Goal: Contribute content: Add original content to the website for others to see

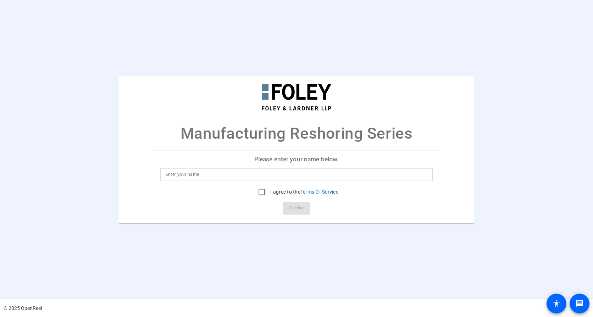
click at [248, 172] on input at bounding box center [297, 175] width 262 height 9
click at [183, 171] on input "[PERSON_NAME]" at bounding box center [297, 175] width 262 height 9
drag, startPoint x: 219, startPoint y: 170, endPoint x: 215, endPoint y: 172, distance: 4.1
click at [219, 171] on input "Kathleen Wegrzyn" at bounding box center [297, 175] width 262 height 9
drag, startPoint x: 212, startPoint y: 173, endPoint x: 127, endPoint y: 173, distance: 85.8
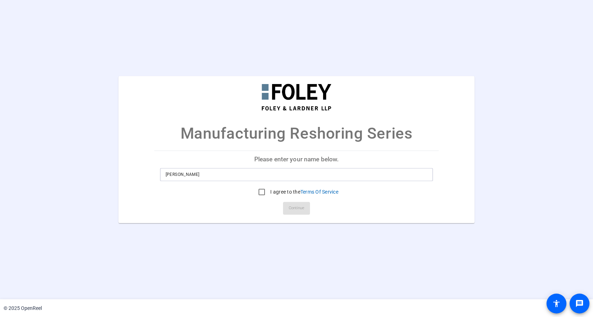
click at [127, 173] on mat-card "Manufacturing Reshoring Series Please enter your name below. Kathleen Wegrzyn I…" at bounding box center [296, 149] width 356 height 147
type input "Kate Wegrzyn"
click at [489, 198] on div "Manufacturing Reshoring Series Please enter your name below. Kate Wegrzyn I agr…" at bounding box center [296, 149] width 593 height 147
click at [260, 193] on input "I agree to the Terms Of Service" at bounding box center [262, 192] width 14 height 14
checkbox input "true"
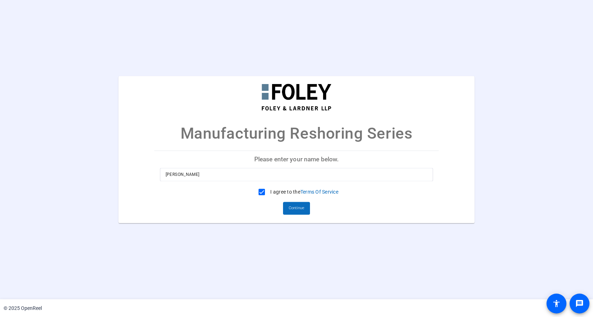
click at [298, 207] on span "Continue" at bounding box center [297, 208] width 16 height 11
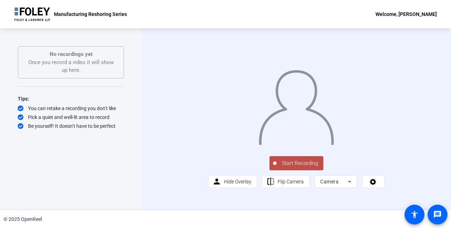
click at [291, 168] on span "Start Recording" at bounding box center [299, 164] width 47 height 8
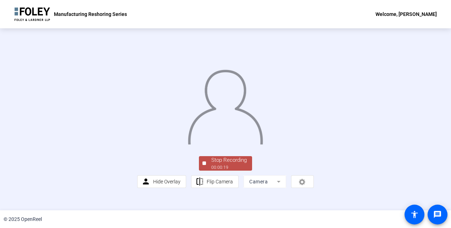
scroll to position [43, 0]
click at [219, 164] on div "Stop Recording" at bounding box center [228, 160] width 35 height 8
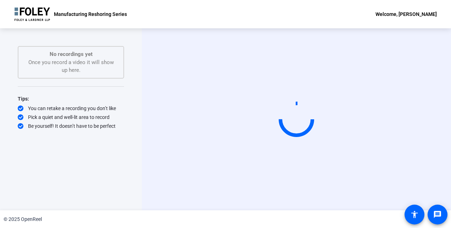
click at [262, 121] on video at bounding box center [296, 120] width 106 height 60
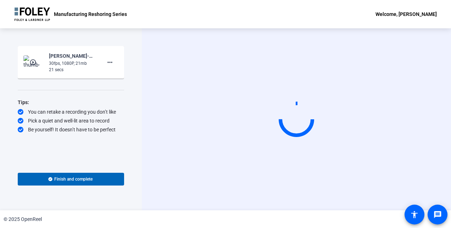
click at [34, 62] on mat-icon "play_circle_outline" at bounding box center [33, 62] width 9 height 7
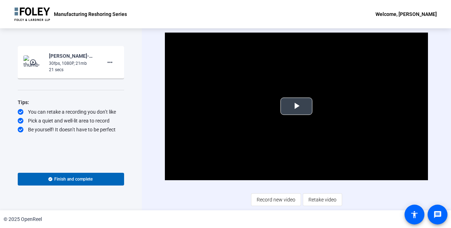
click at [296, 106] on span "Video Player" at bounding box center [296, 106] width 0 height 0
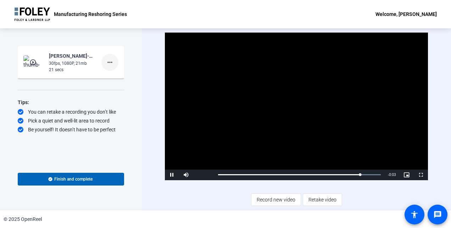
click at [112, 62] on mat-icon "more_horiz" at bounding box center [110, 62] width 9 height 9
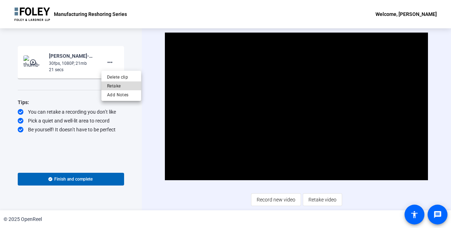
click at [111, 88] on span "Retake" at bounding box center [121, 86] width 28 height 9
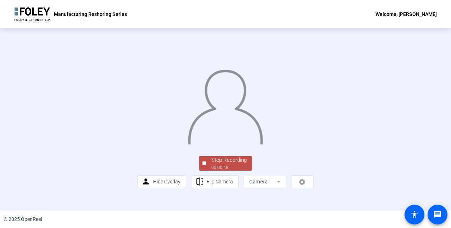
scroll to position [43, 0]
click at [220, 171] on div "00:00:49" at bounding box center [228, 167] width 35 height 6
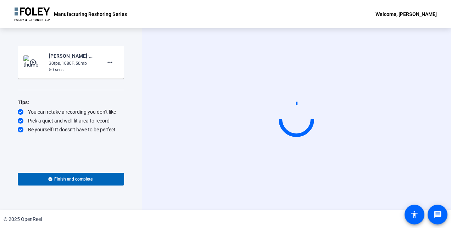
click at [38, 66] on img at bounding box center [33, 62] width 21 height 14
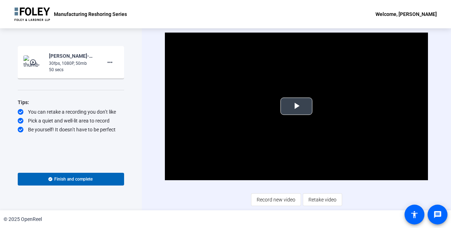
click at [296, 106] on span "Video Player" at bounding box center [296, 106] width 0 height 0
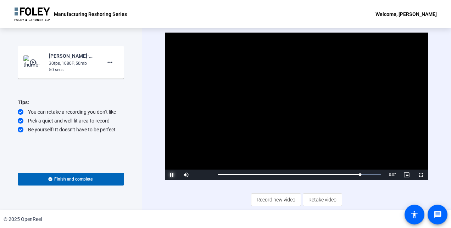
click at [171, 175] on span "Video Player" at bounding box center [172, 175] width 14 height 0
click at [277, 203] on span "Record new video" at bounding box center [276, 199] width 39 height 13
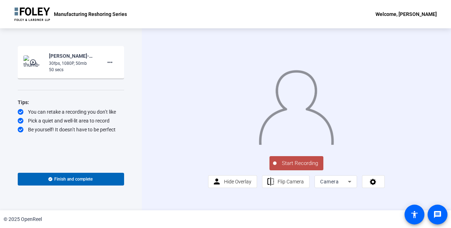
click at [293, 168] on span "Start Recording" at bounding box center [299, 164] width 47 height 8
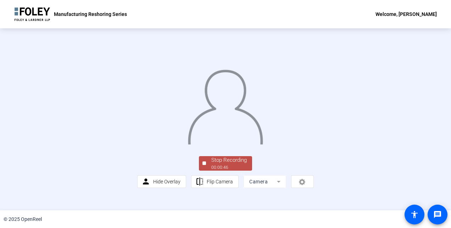
scroll to position [43, 0]
click at [226, 164] on div "Stop Recording" at bounding box center [228, 160] width 35 height 8
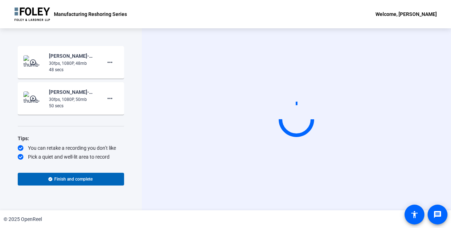
click at [40, 64] on img at bounding box center [33, 62] width 21 height 14
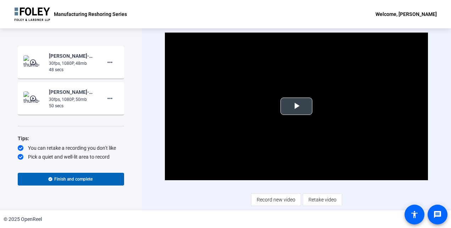
click at [296, 106] on span "Video Player" at bounding box center [296, 106] width 0 height 0
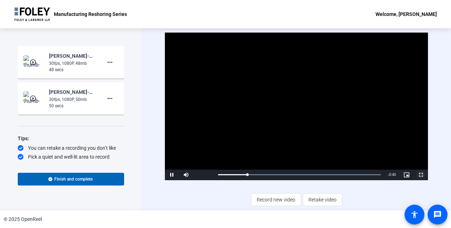
click at [418, 175] on span "Video Player" at bounding box center [421, 175] width 14 height 0
click at [287, 113] on video "Video Player" at bounding box center [296, 107] width 263 height 148
click at [418, 175] on span "Video Player" at bounding box center [421, 175] width 14 height 0
click at [107, 63] on mat-icon "more_horiz" at bounding box center [110, 62] width 9 height 9
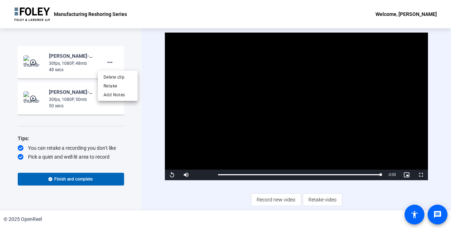
click at [33, 65] on div at bounding box center [225, 114] width 451 height 228
click at [172, 175] on span "Video Player" at bounding box center [172, 175] width 14 height 0
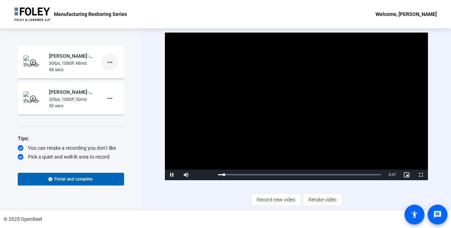
click at [107, 64] on mat-icon "more_horiz" at bounding box center [110, 62] width 9 height 9
click at [108, 95] on span "Add Notes" at bounding box center [118, 95] width 28 height 9
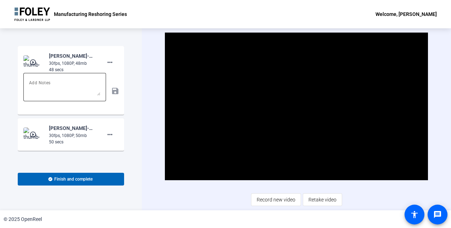
click at [66, 89] on textarea at bounding box center [64, 87] width 71 height 17
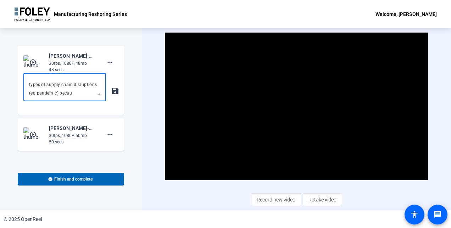
scroll to position [24, 0]
type textarea "i think this one is okay just cut out the part in the middle where i list types…"
click at [114, 94] on mat-icon "save" at bounding box center [114, 91] width 7 height 9
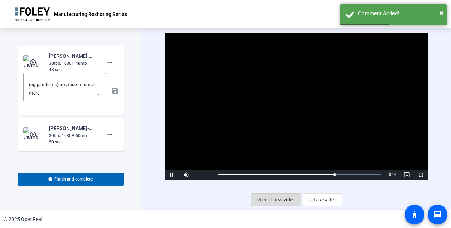
click at [277, 201] on span "Record new video" at bounding box center [276, 199] width 39 height 13
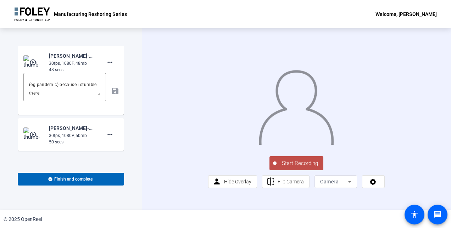
click at [289, 171] on button "Start Recording" at bounding box center [296, 163] width 54 height 14
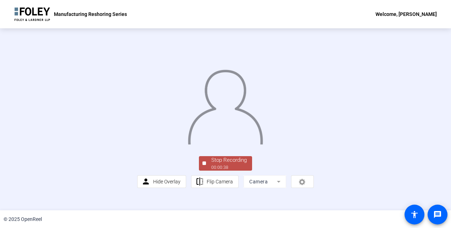
scroll to position [43, 0]
click at [239, 171] on div "00:00:39" at bounding box center [228, 167] width 35 height 6
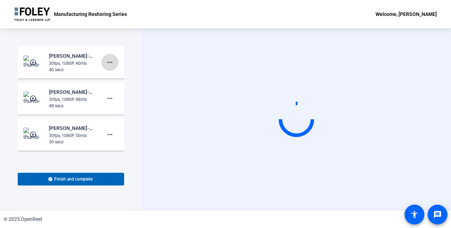
click at [109, 63] on mat-icon "more_horiz" at bounding box center [110, 62] width 9 height 9
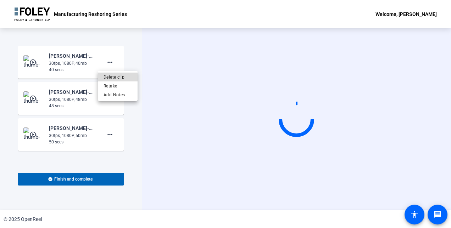
click at [115, 75] on span "Delete clip" at bounding box center [118, 77] width 28 height 9
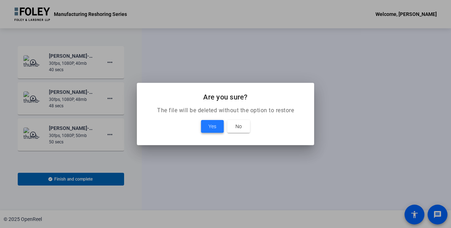
click at [211, 126] on span "Yes" at bounding box center [212, 126] width 8 height 9
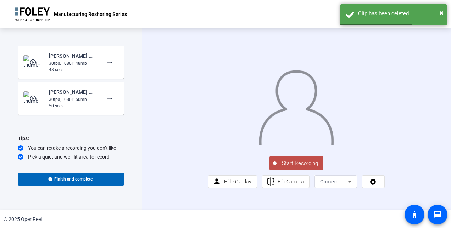
click at [33, 64] on mat-icon "play_circle_outline" at bounding box center [33, 62] width 9 height 7
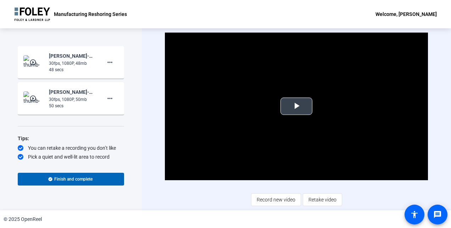
click at [296, 106] on span "Video Player" at bounding box center [296, 106] width 0 height 0
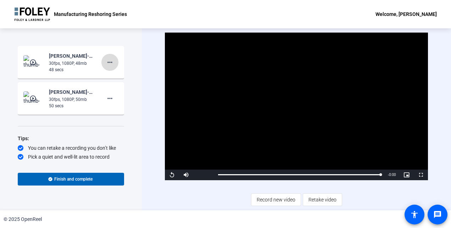
click at [106, 58] on mat-icon "more_horiz" at bounding box center [110, 62] width 9 height 9
click at [113, 96] on span "Show Notes" at bounding box center [118, 95] width 28 height 9
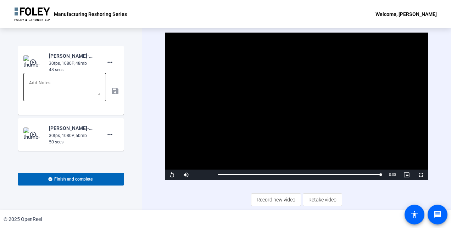
click at [65, 86] on textarea at bounding box center [64, 87] width 71 height 17
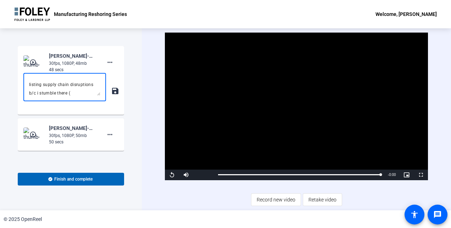
scroll to position [15, 0]
type textarea "i thnk this is okay if we delete me listing supply chain disruptions b/c i stum…"
click at [111, 90] on mat-icon "save" at bounding box center [114, 91] width 7 height 9
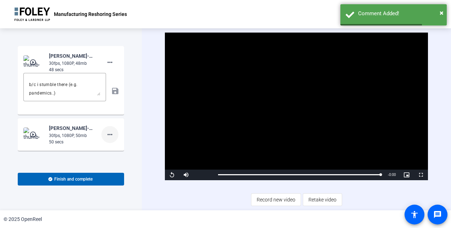
click at [108, 135] on mat-icon "more_horiz" at bounding box center [110, 134] width 9 height 9
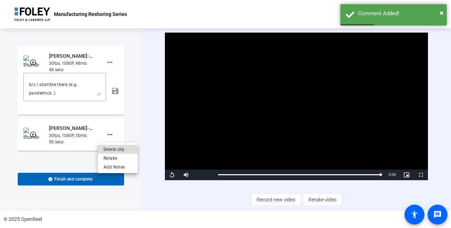
click at [119, 150] on span "Delete clip" at bounding box center [118, 149] width 28 height 9
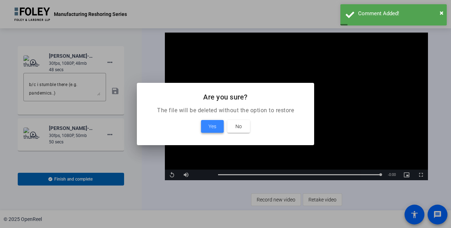
click at [204, 127] on span at bounding box center [212, 126] width 23 height 17
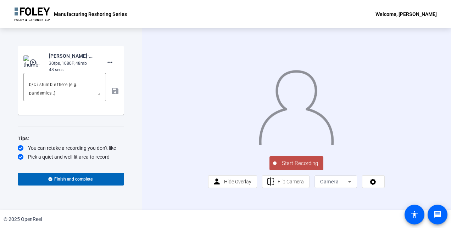
click at [109, 92] on div "i thnk this is okay if we delete me listing supply chain disruptions b/c i stum…" at bounding box center [70, 91] width 95 height 36
click at [296, 168] on span "Start Recording" at bounding box center [299, 164] width 47 height 8
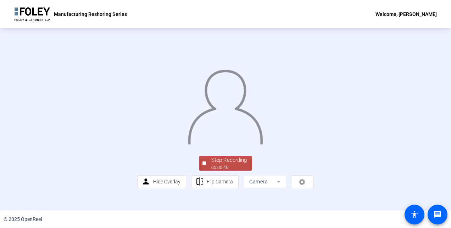
scroll to position [43, 0]
click at [222, 164] on div "Stop Recording" at bounding box center [228, 160] width 35 height 8
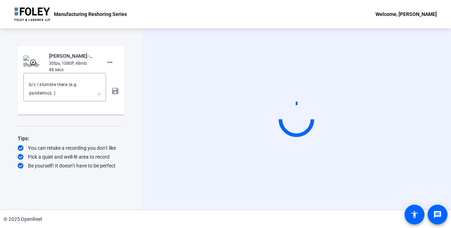
scroll to position [0, 0]
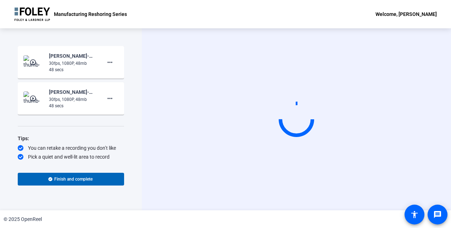
click at [36, 103] on img at bounding box center [33, 98] width 21 height 14
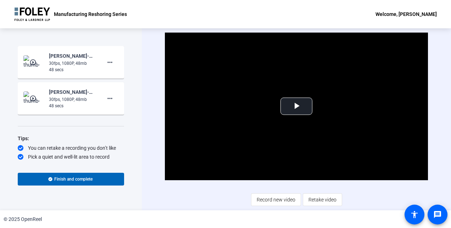
click at [33, 64] on mat-icon "play_circle_outline" at bounding box center [33, 62] width 9 height 7
click at [38, 62] on img at bounding box center [33, 62] width 21 height 14
click at [296, 106] on span "Video Player" at bounding box center [296, 106] width 0 height 0
click at [102, 56] on span at bounding box center [109, 62] width 17 height 17
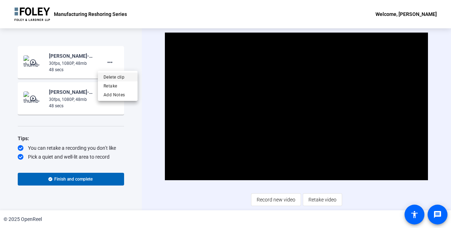
click at [106, 76] on span "Delete clip" at bounding box center [118, 77] width 28 height 9
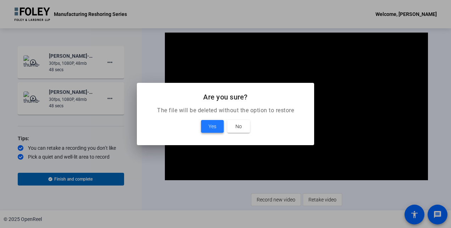
click at [211, 124] on span "Yes" at bounding box center [212, 126] width 8 height 9
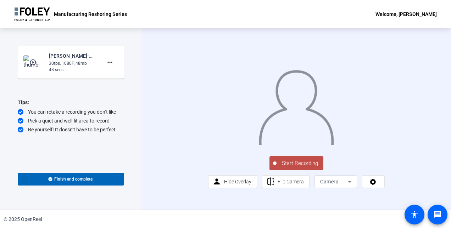
click at [31, 61] on mat-icon "play_circle_outline" at bounding box center [33, 62] width 9 height 7
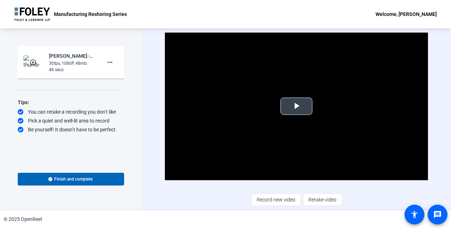
click at [296, 106] on span "Video Player" at bounding box center [296, 106] width 0 height 0
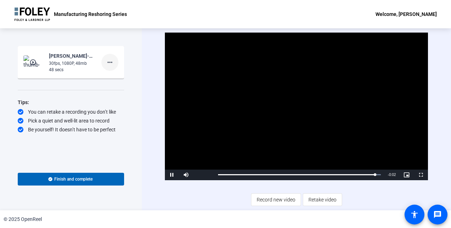
click at [111, 62] on mat-icon "more_horiz" at bounding box center [110, 62] width 9 height 9
click at [113, 96] on span "Show Notes" at bounding box center [121, 95] width 28 height 9
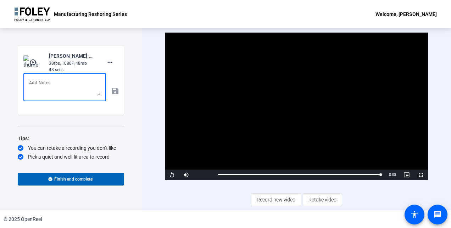
click at [70, 94] on textarea at bounding box center [64, 87] width 71 height 17
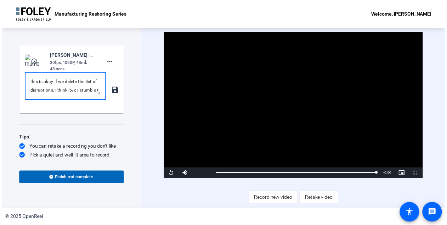
scroll to position [7, 0]
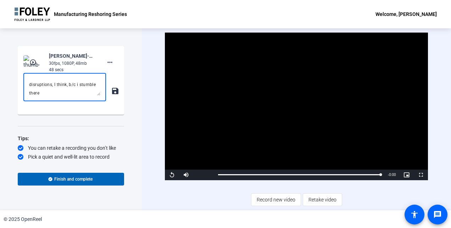
type textarea "this is okay if we delete the list of disruptions, I think, b/c i stumble there"
click at [112, 94] on mat-icon "save" at bounding box center [114, 91] width 7 height 9
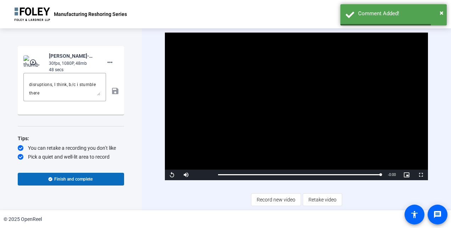
click at [81, 180] on span "Finish and complete" at bounding box center [73, 180] width 38 height 6
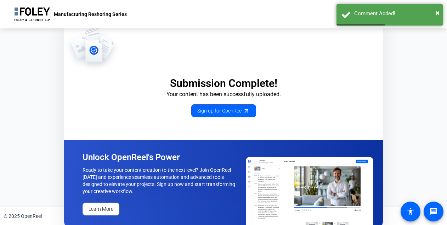
click at [81, 180] on div "Unlock OpenReel's Power Ready to take your content creation to the next level? …" at bounding box center [223, 183] width 319 height 86
